Goal: Transaction & Acquisition: Book appointment/travel/reservation

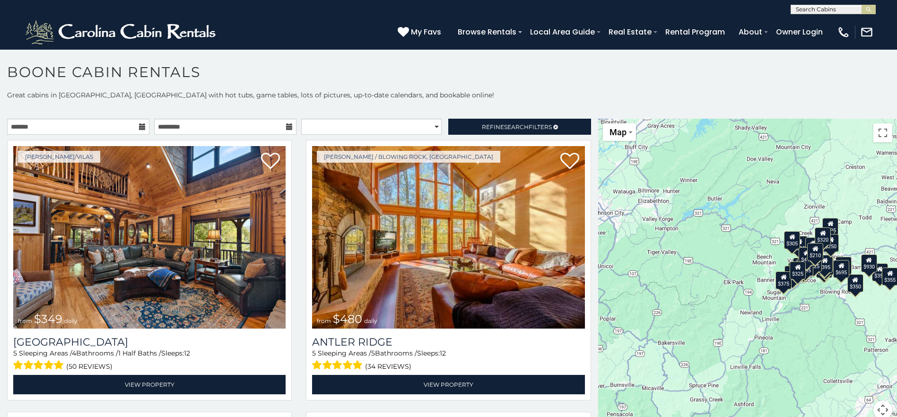
scroll to position [0, 0]
click at [800, 12] on input "text" at bounding box center [832, 10] width 83 height 9
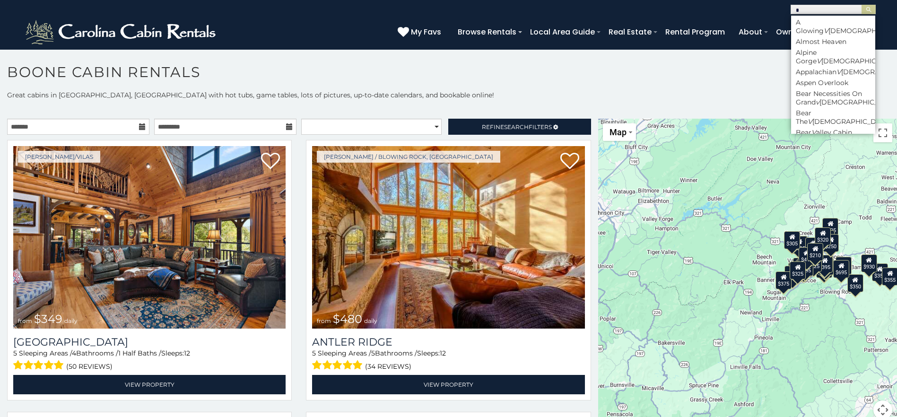
click at [683, 78] on h1 "Boone Cabin Rentals" at bounding box center [448, 76] width 897 height 27
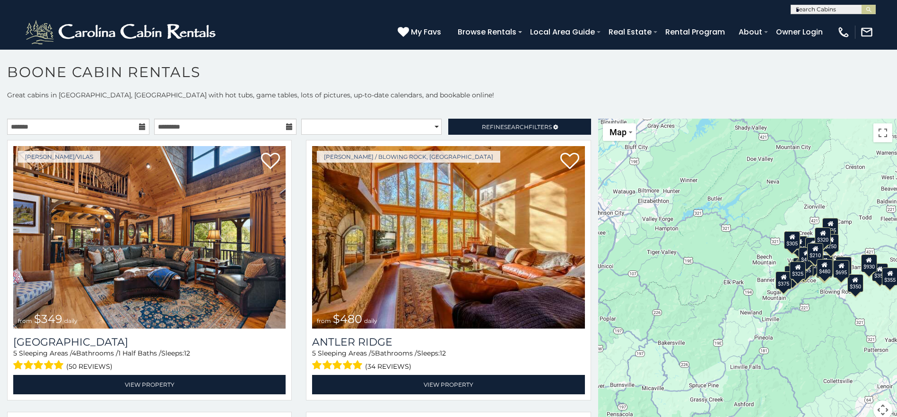
click at [812, 12] on input "*" at bounding box center [832, 10] width 83 height 9
type input "*"
type input "********"
click at [821, 24] on em "Stairway" at bounding box center [810, 22] width 29 height 9
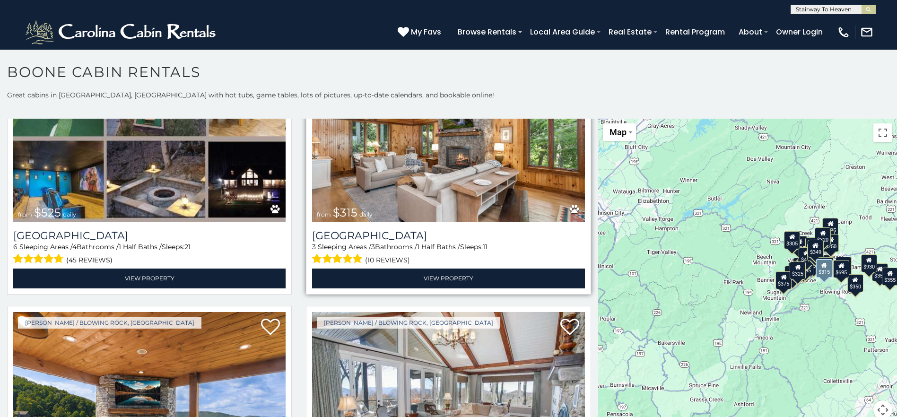
scroll to position [331, 0]
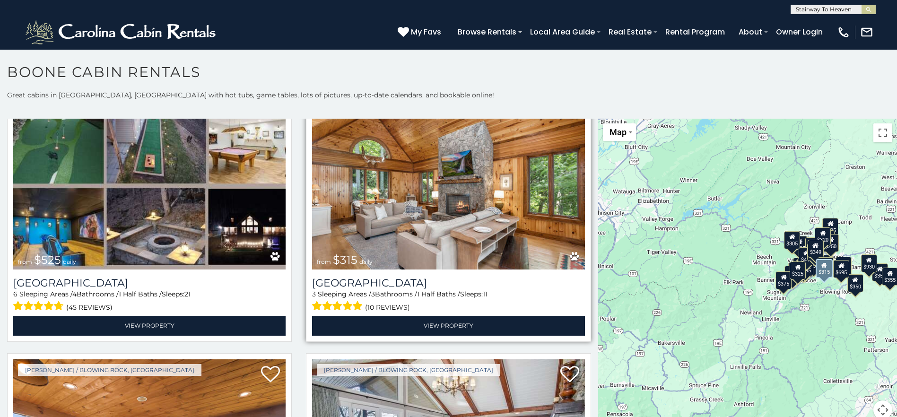
drag, startPoint x: 360, startPoint y: 177, endPoint x: 340, endPoint y: 204, distance: 34.1
drag, startPoint x: 340, startPoint y: 204, endPoint x: 530, endPoint y: 63, distance: 237.1
click at [530, 63] on section "**********" at bounding box center [448, 235] width 897 height 373
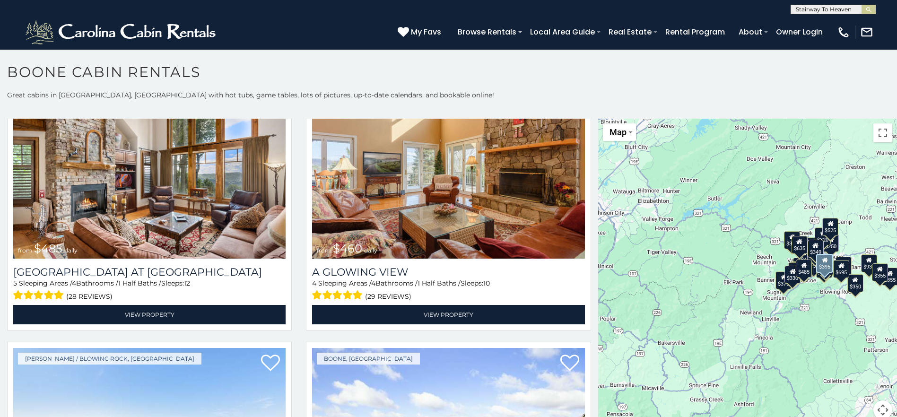
scroll to position [1750, 0]
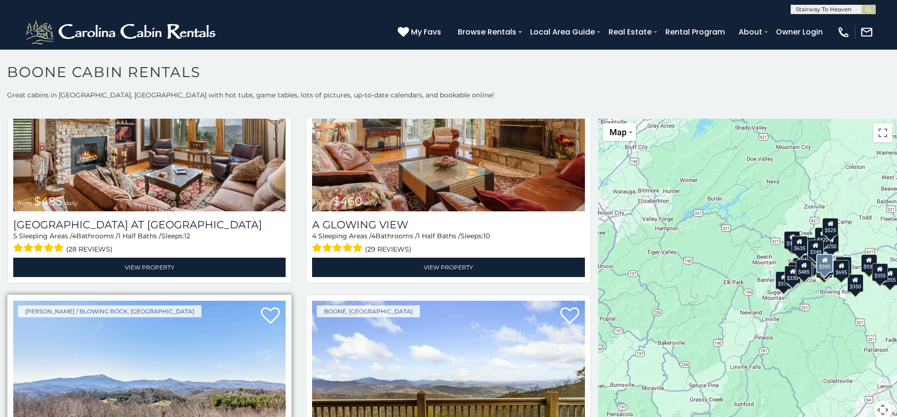
drag, startPoint x: 149, startPoint y: 323, endPoint x: 131, endPoint y: 351, distance: 33.2
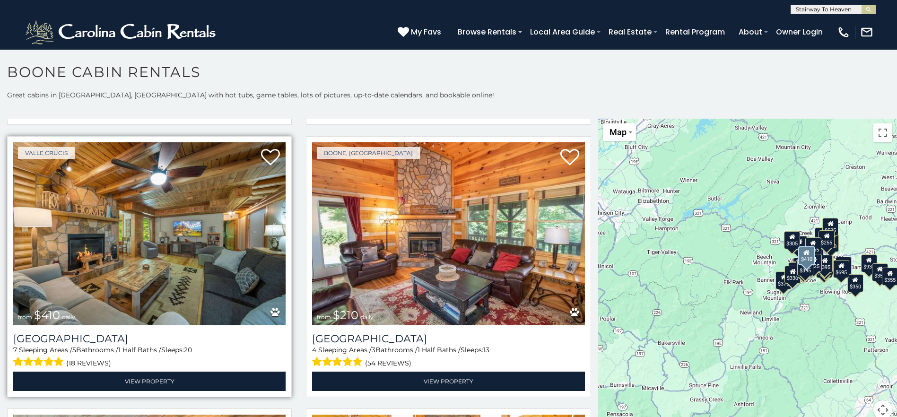
scroll to position [3642, 0]
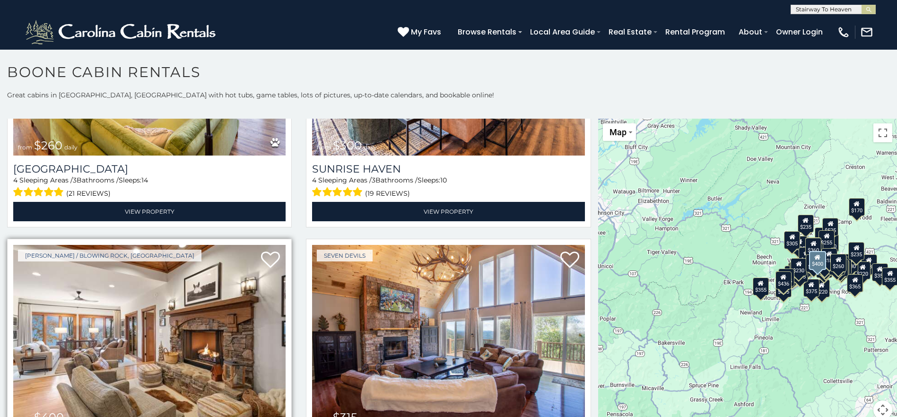
scroll to position [7792, 0]
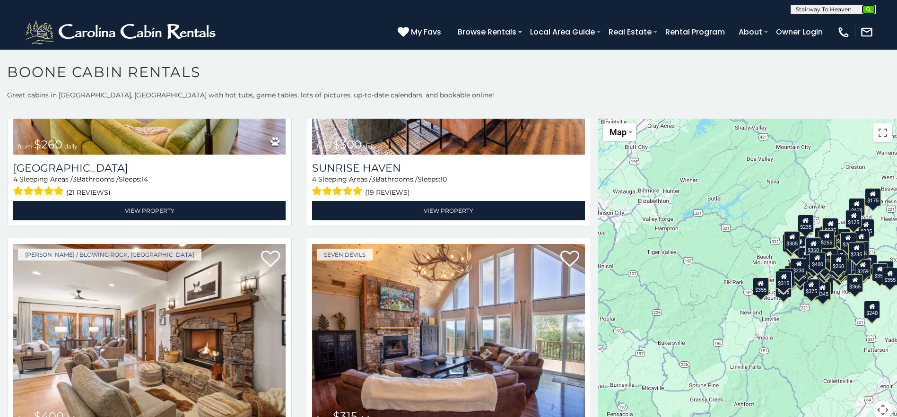
click at [872, 7] on img "submit" at bounding box center [869, 9] width 7 height 7
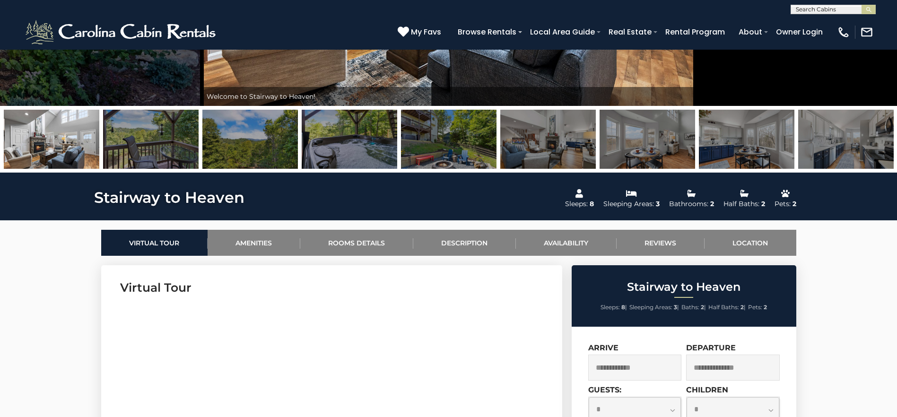
scroll to position [331, 0]
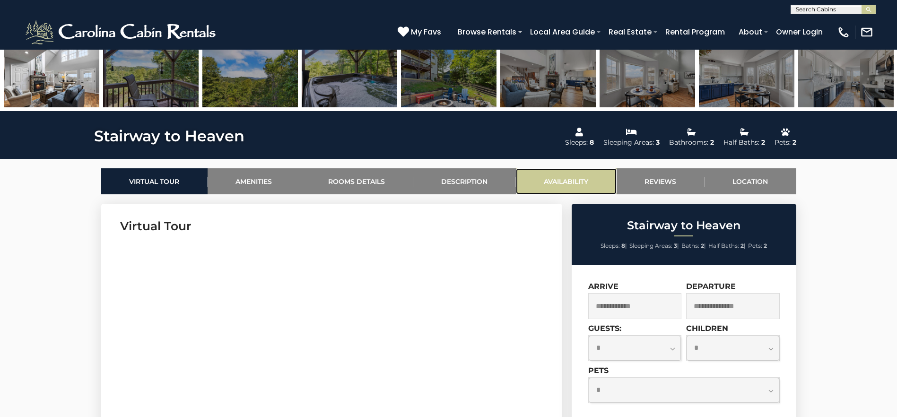
click at [540, 187] on link "Availability" at bounding box center [566, 181] width 101 height 26
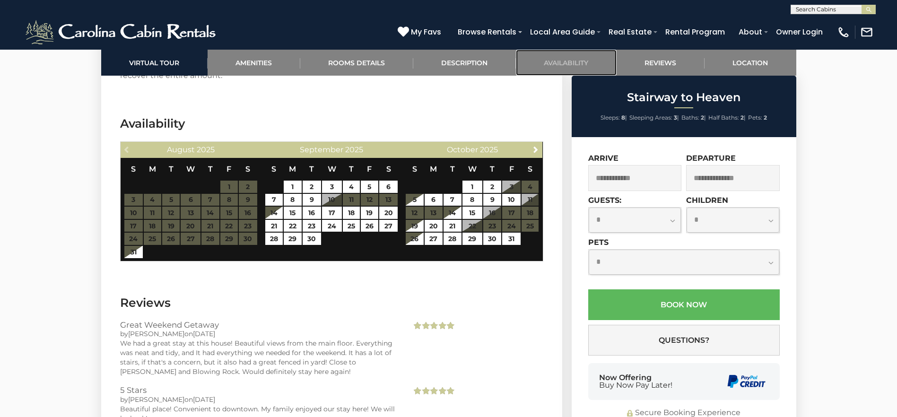
scroll to position [1813, 0]
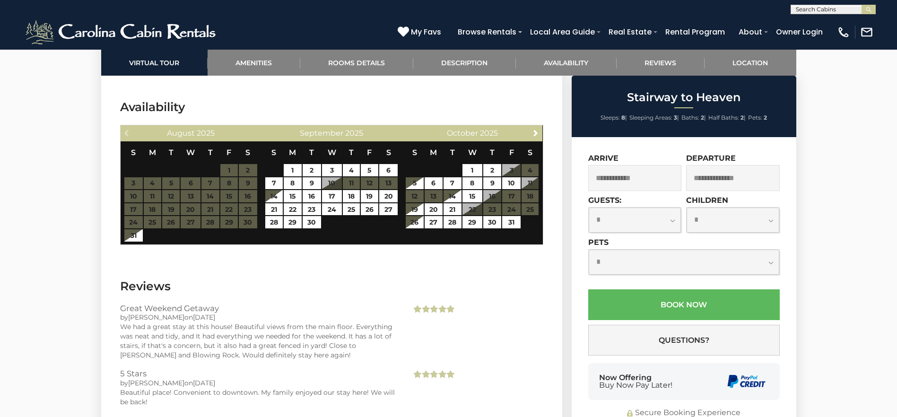
click at [162, 235] on section "Availability Previous August 2025 S M T W T F S 1 2 3 4 5 6 7 8 9 10 11 12 13 1…" at bounding box center [331, 174] width 461 height 179
drag, startPoint x: 162, startPoint y: 235, endPoint x: 511, endPoint y: 278, distance: 352.2
click at [511, 278] on h3 "Reviews" at bounding box center [331, 286] width 423 height 17
click at [175, 189] on table "S M T W T F S 1 2 3 4 5 6 7 8 9 10 11 12 13 14 15 16 17 18 19 20 21 22 23 24 25…" at bounding box center [191, 191] width 134 height 101
